Goal: Task Accomplishment & Management: Manage account settings

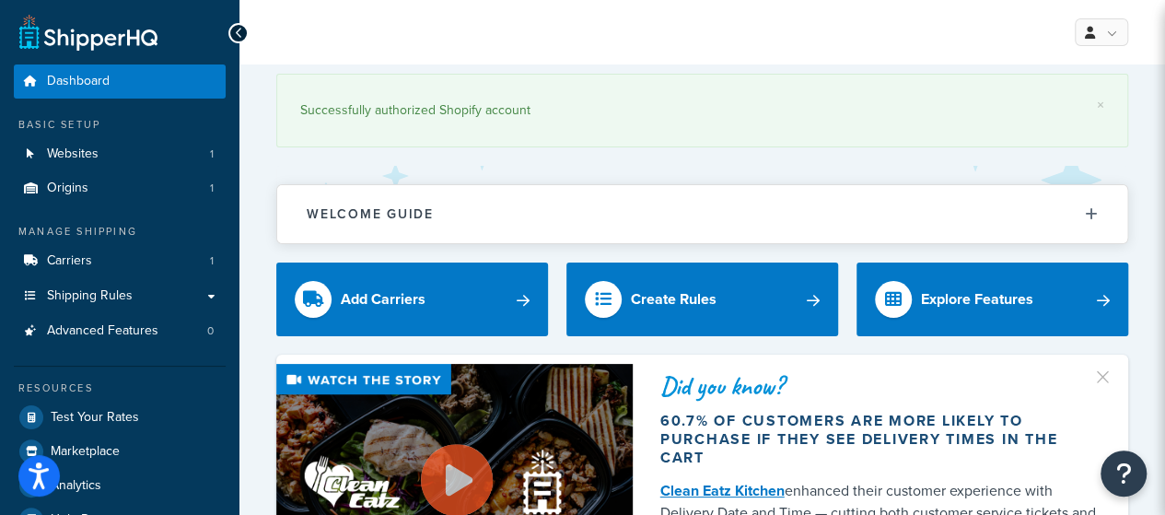
click at [83, 294] on span "Shipping Rules" at bounding box center [90, 296] width 86 height 16
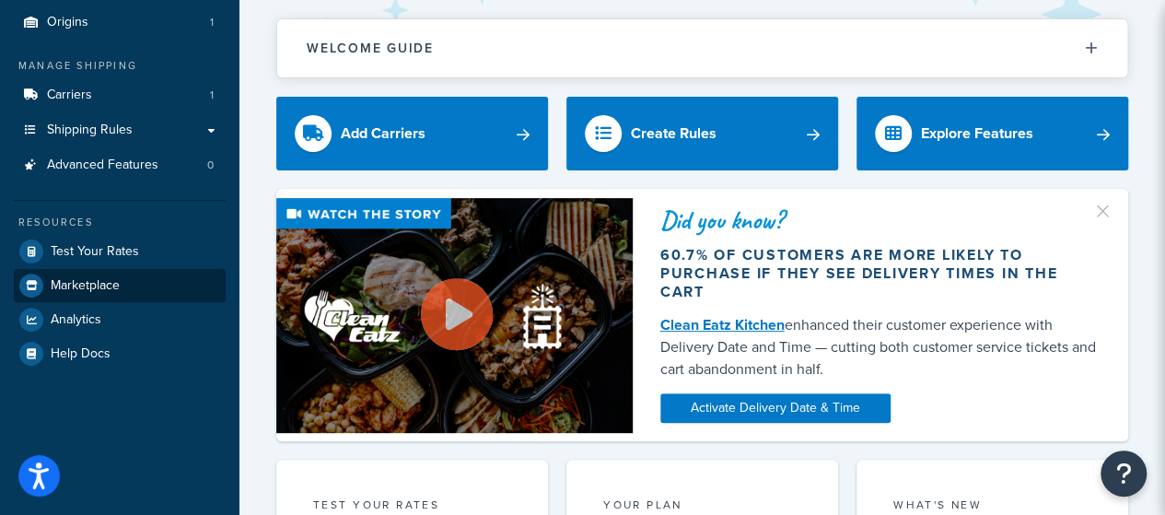
scroll to position [184, 0]
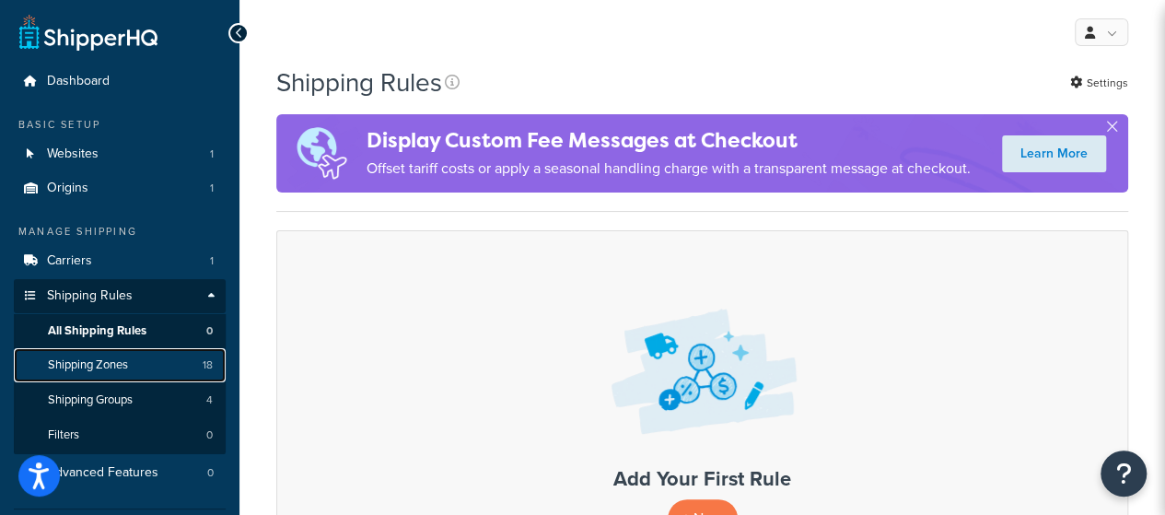
click at [112, 368] on span "Shipping Zones" at bounding box center [88, 365] width 80 height 16
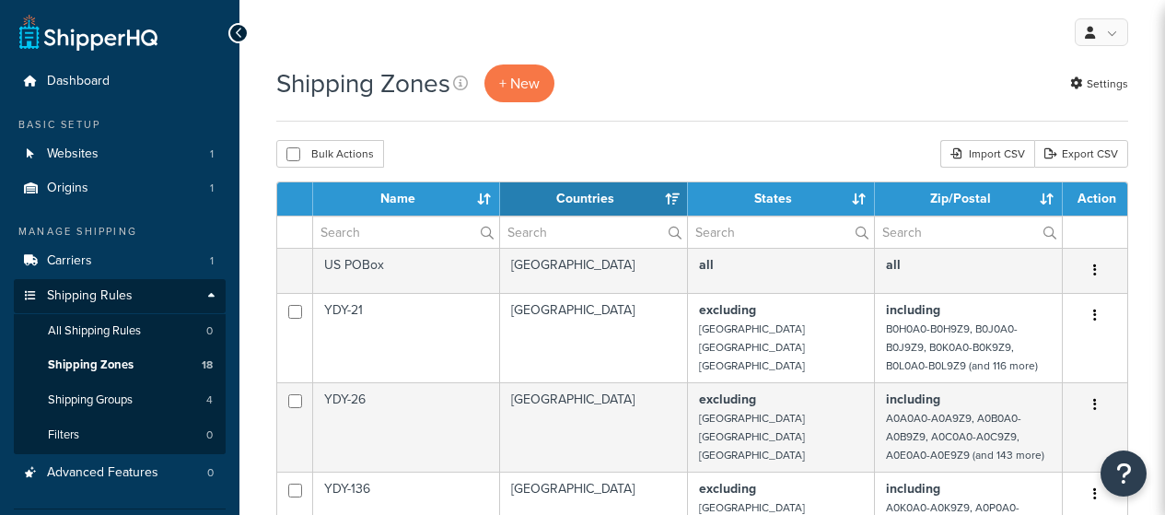
select select "15"
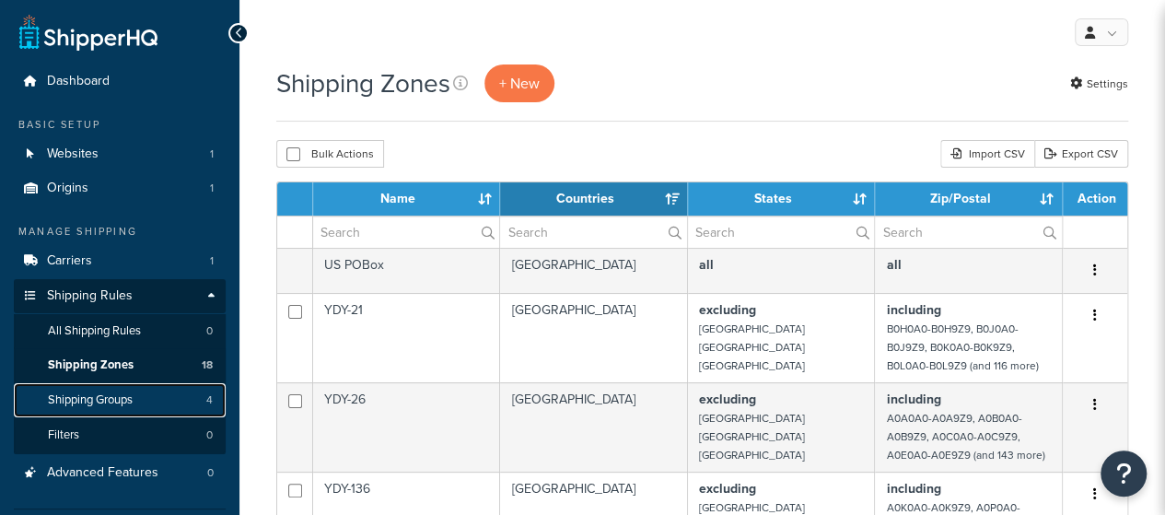
click at [125, 406] on span "Shipping Groups" at bounding box center [90, 400] width 85 height 16
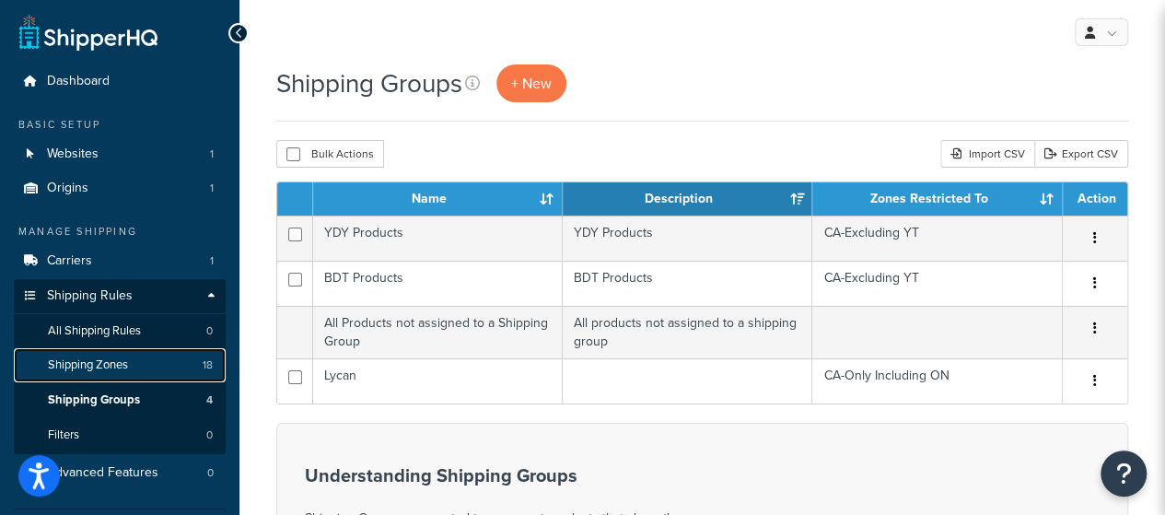
click at [112, 371] on span "Shipping Zones" at bounding box center [88, 365] width 80 height 16
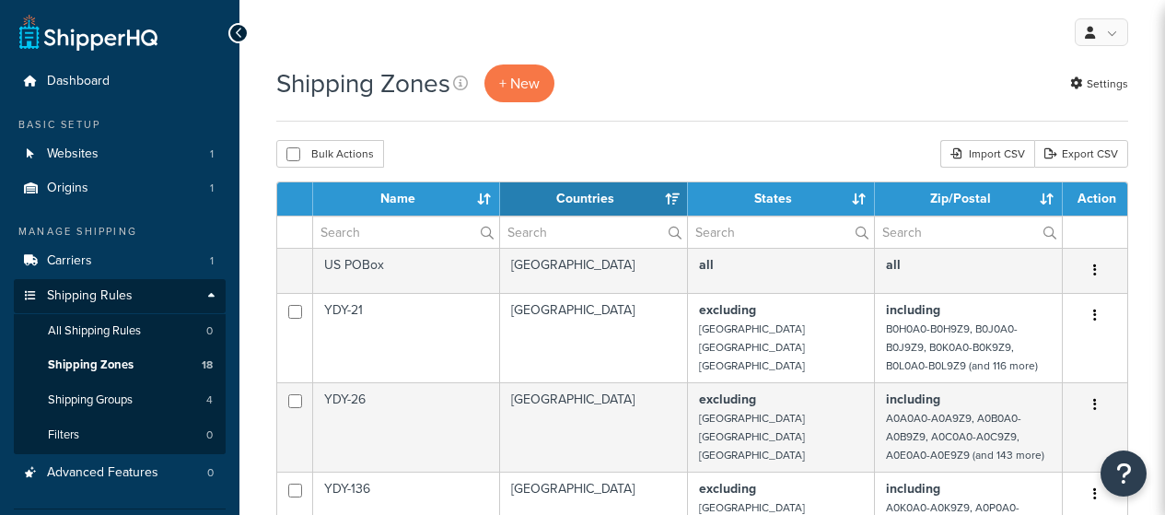
select select "15"
click at [1069, 150] on link "Export CSV" at bounding box center [1081, 154] width 94 height 28
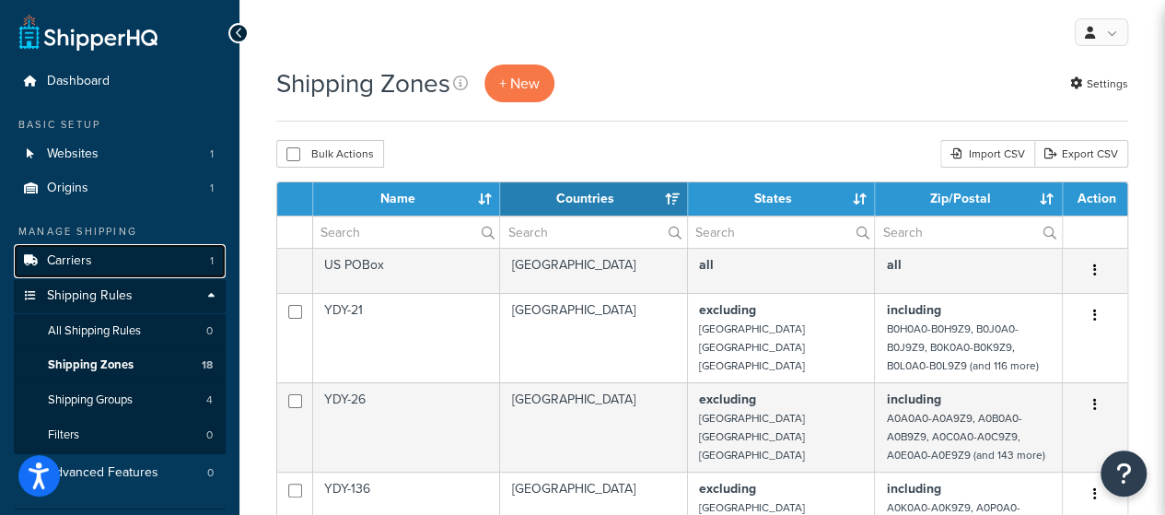
click at [97, 261] on link "Carriers 1" at bounding box center [120, 261] width 212 height 34
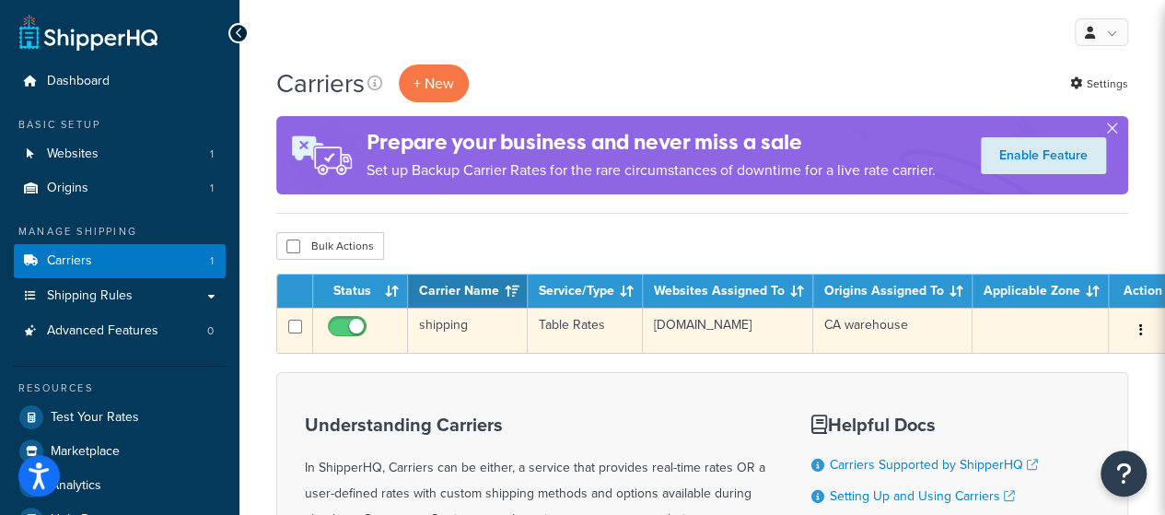
click at [1139, 331] on icon "button" at bounding box center [1141, 329] width 4 height 13
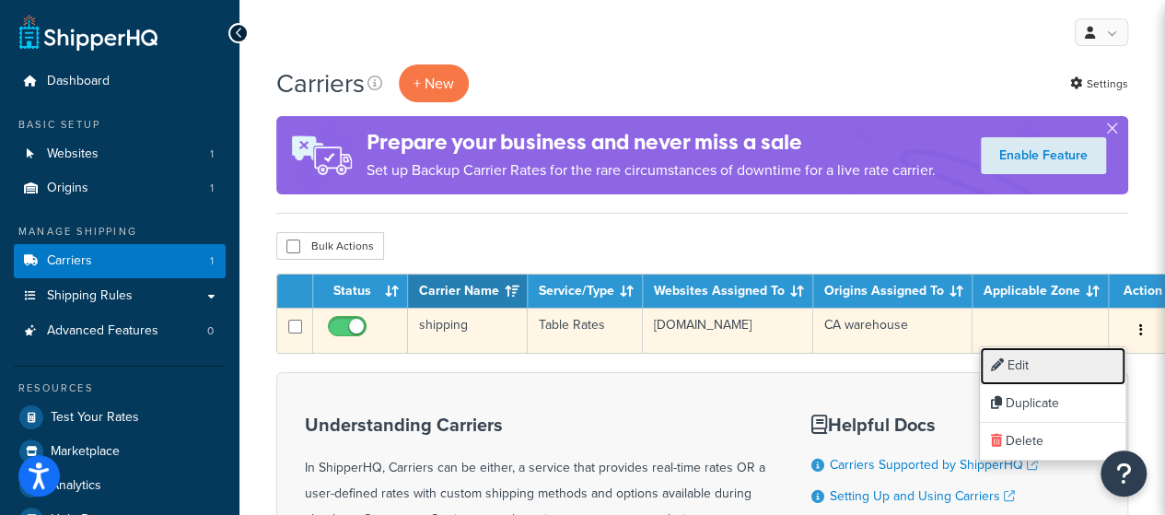
click at [1067, 366] on link "Edit" at bounding box center [1053, 366] width 146 height 38
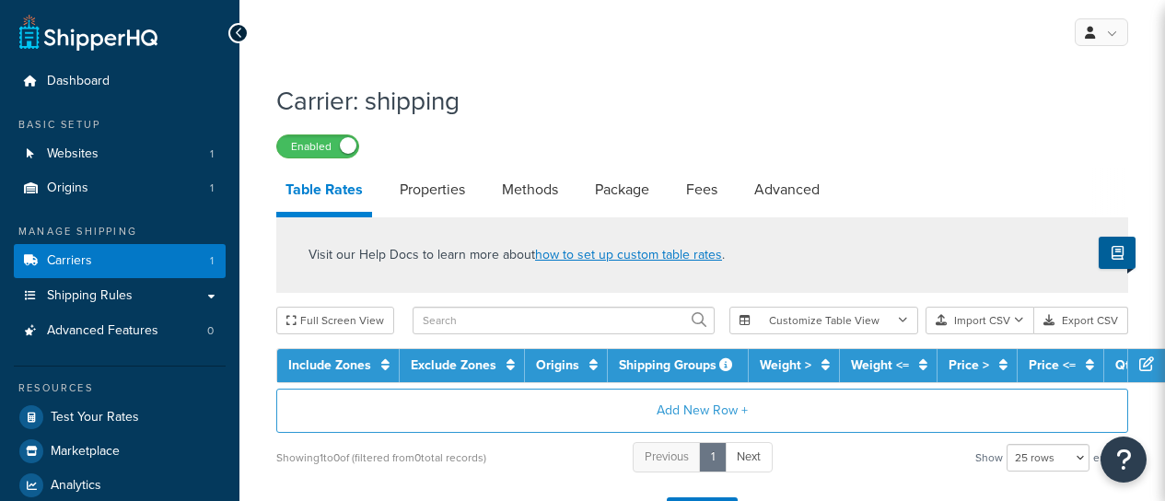
select select "25"
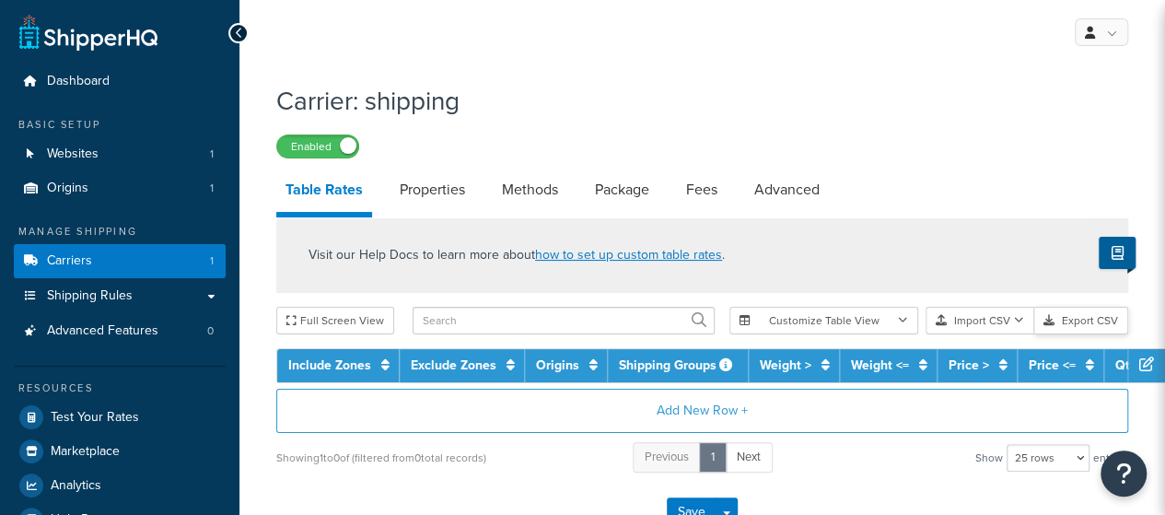
click at [1071, 317] on button "Export CSV" at bounding box center [1081, 321] width 94 height 28
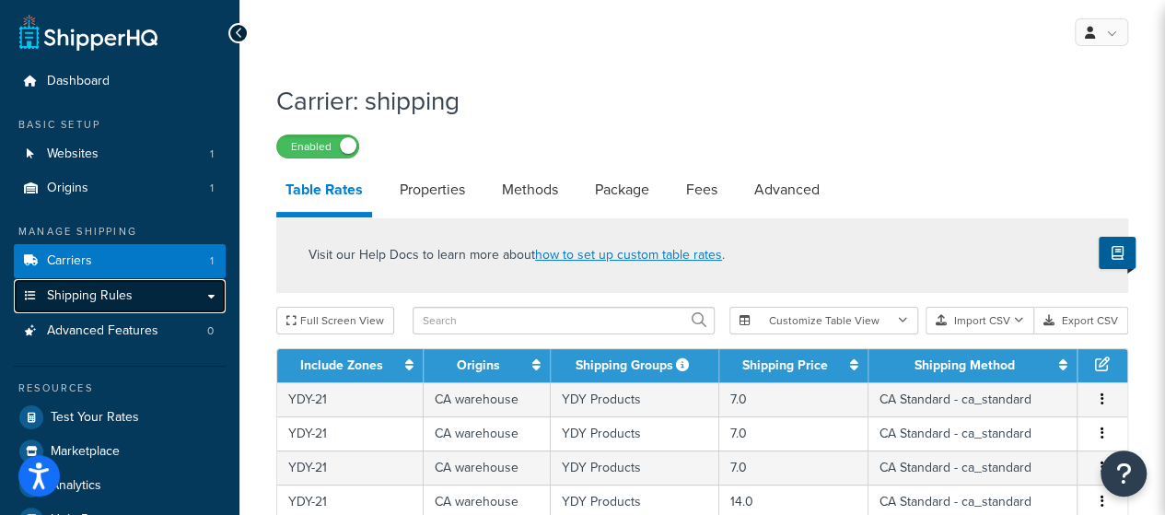
click at [138, 298] on link "Shipping Rules" at bounding box center [120, 296] width 212 height 34
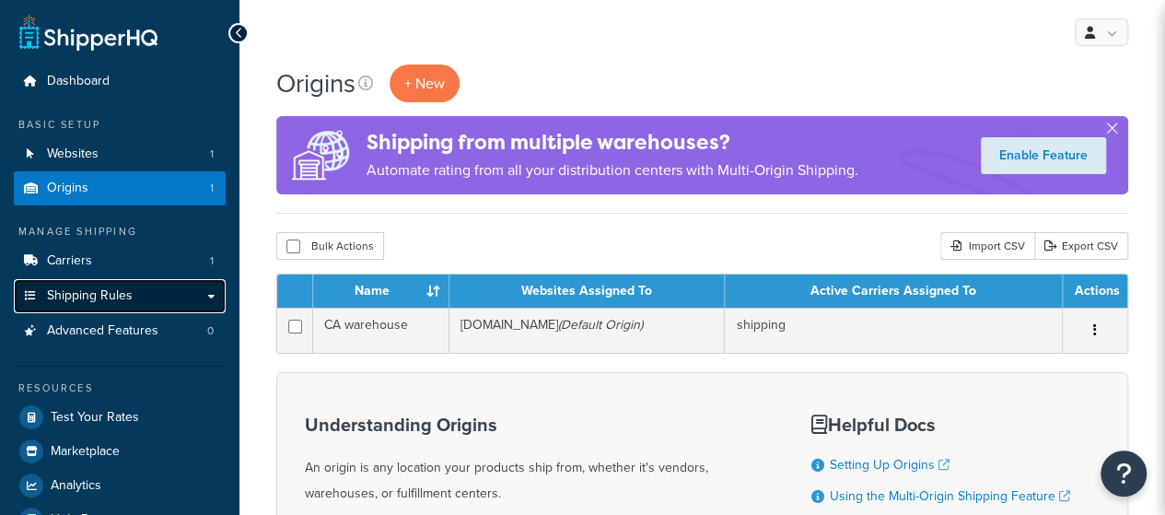
click at [206, 298] on link "Shipping Rules" at bounding box center [120, 296] width 212 height 34
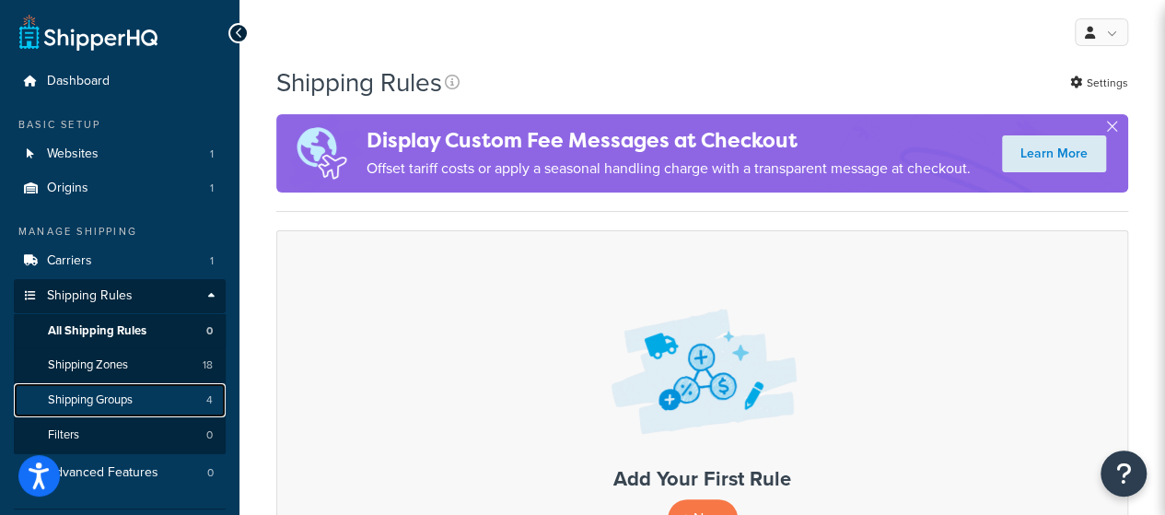
click at [107, 400] on span "Shipping Groups" at bounding box center [90, 400] width 85 height 16
